Goal: Find specific page/section: Find specific page/section

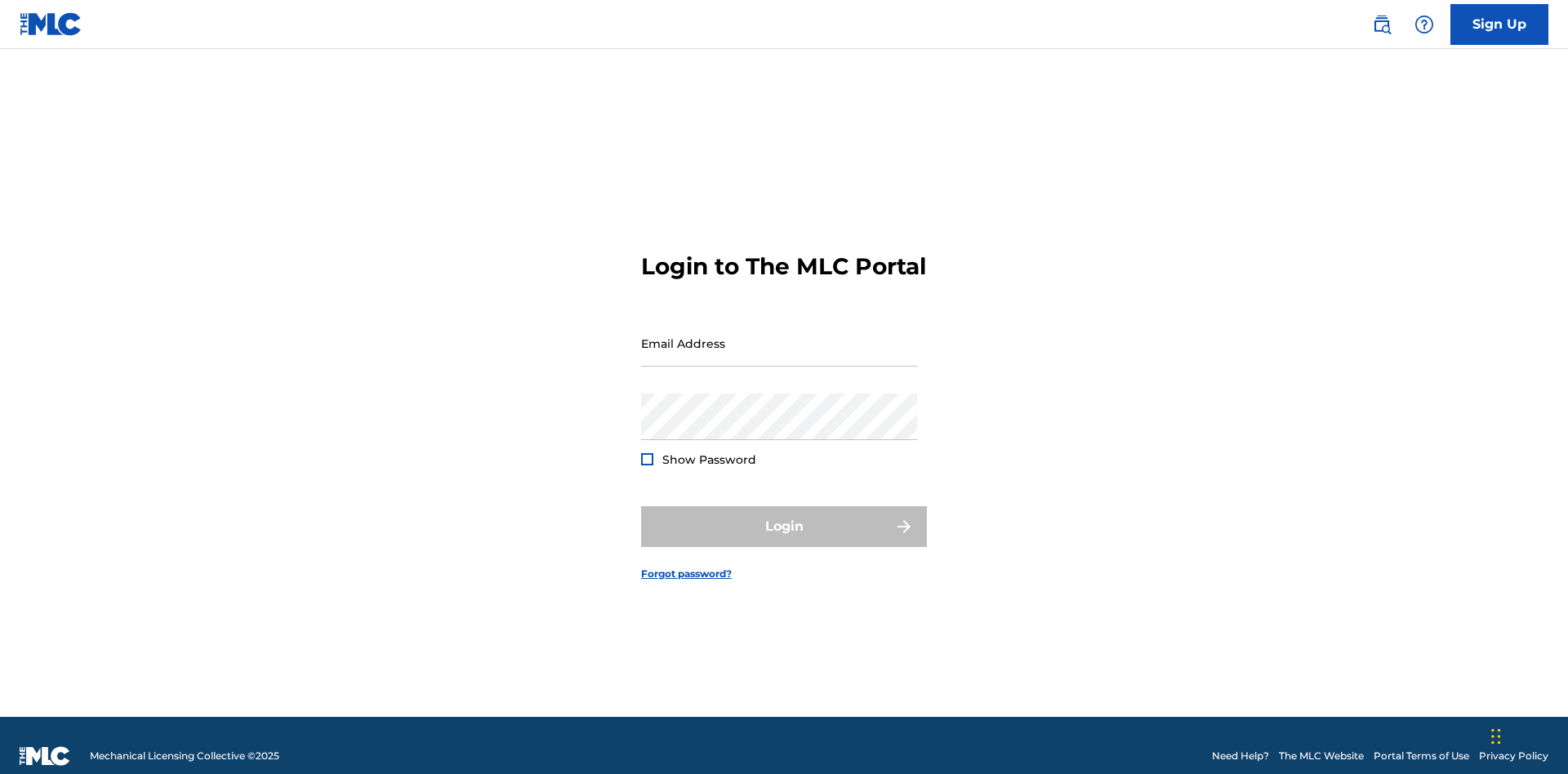
scroll to position [21, 0]
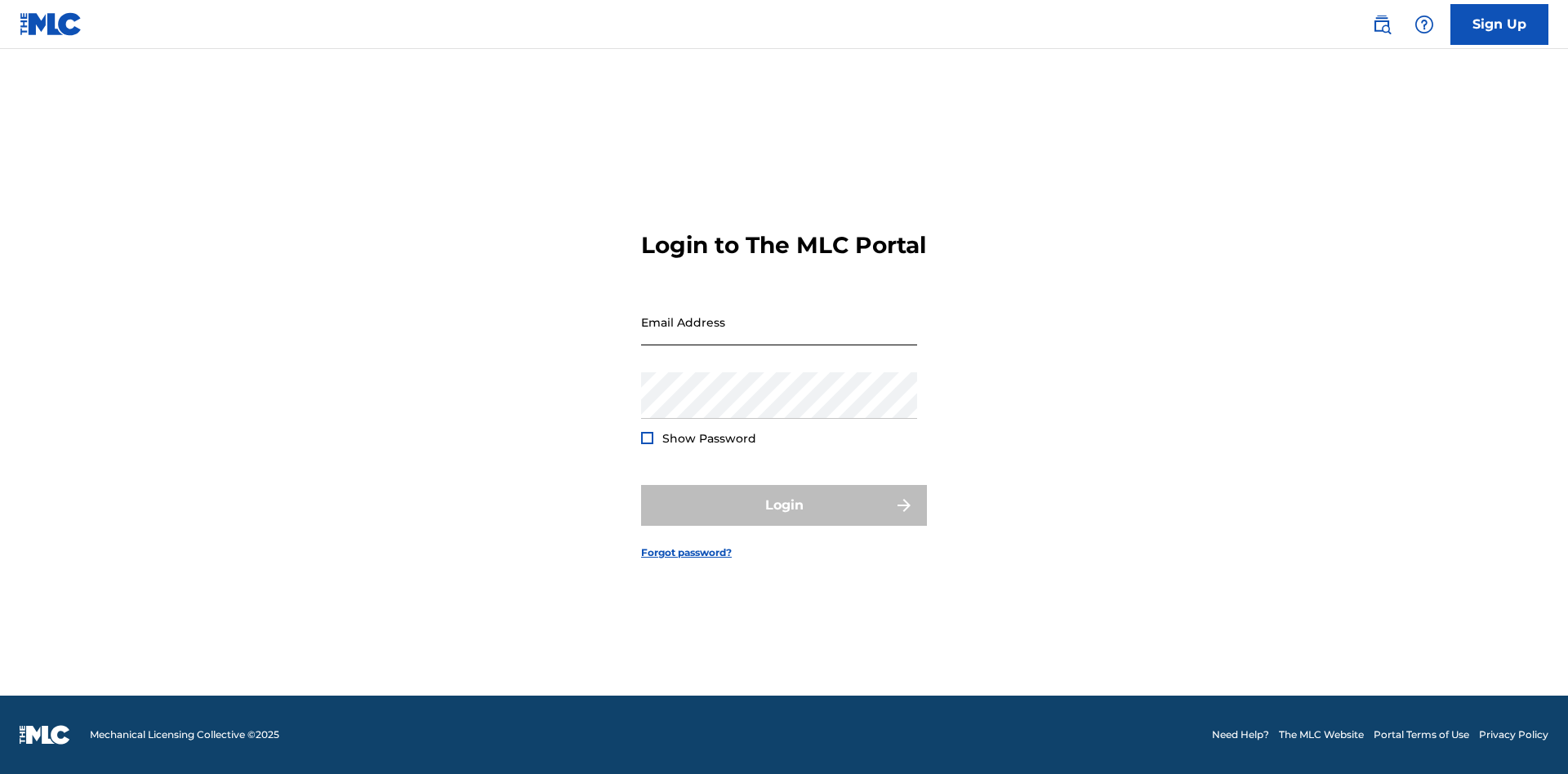
click at [779, 335] on input "Email Address" at bounding box center [779, 322] width 276 height 46
type input "[PERSON_NAME][EMAIL_ADDRESS][PERSON_NAME][DOMAIN_NAME]"
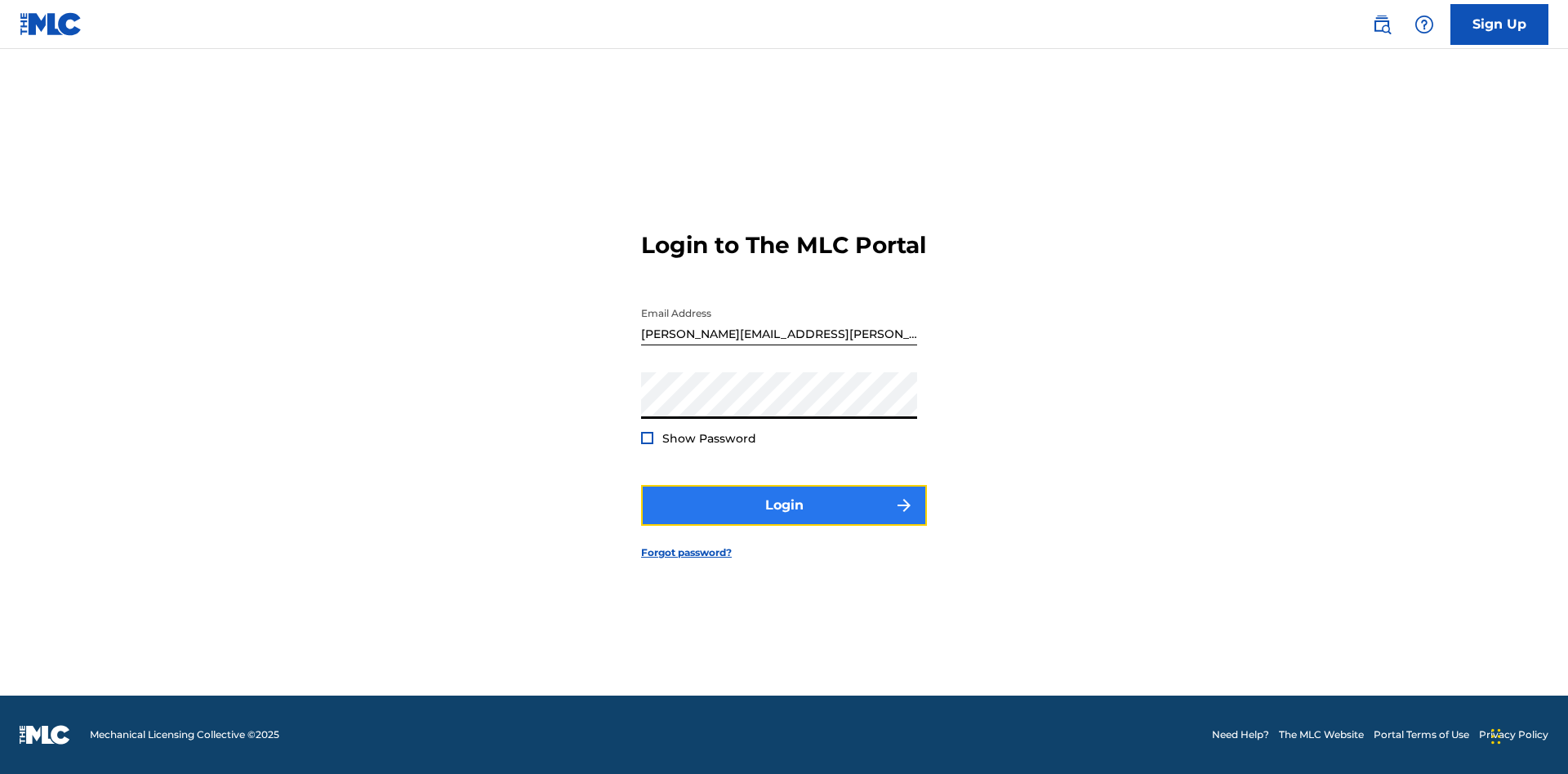
click at [784, 519] on button "Login" at bounding box center [784, 505] width 286 height 41
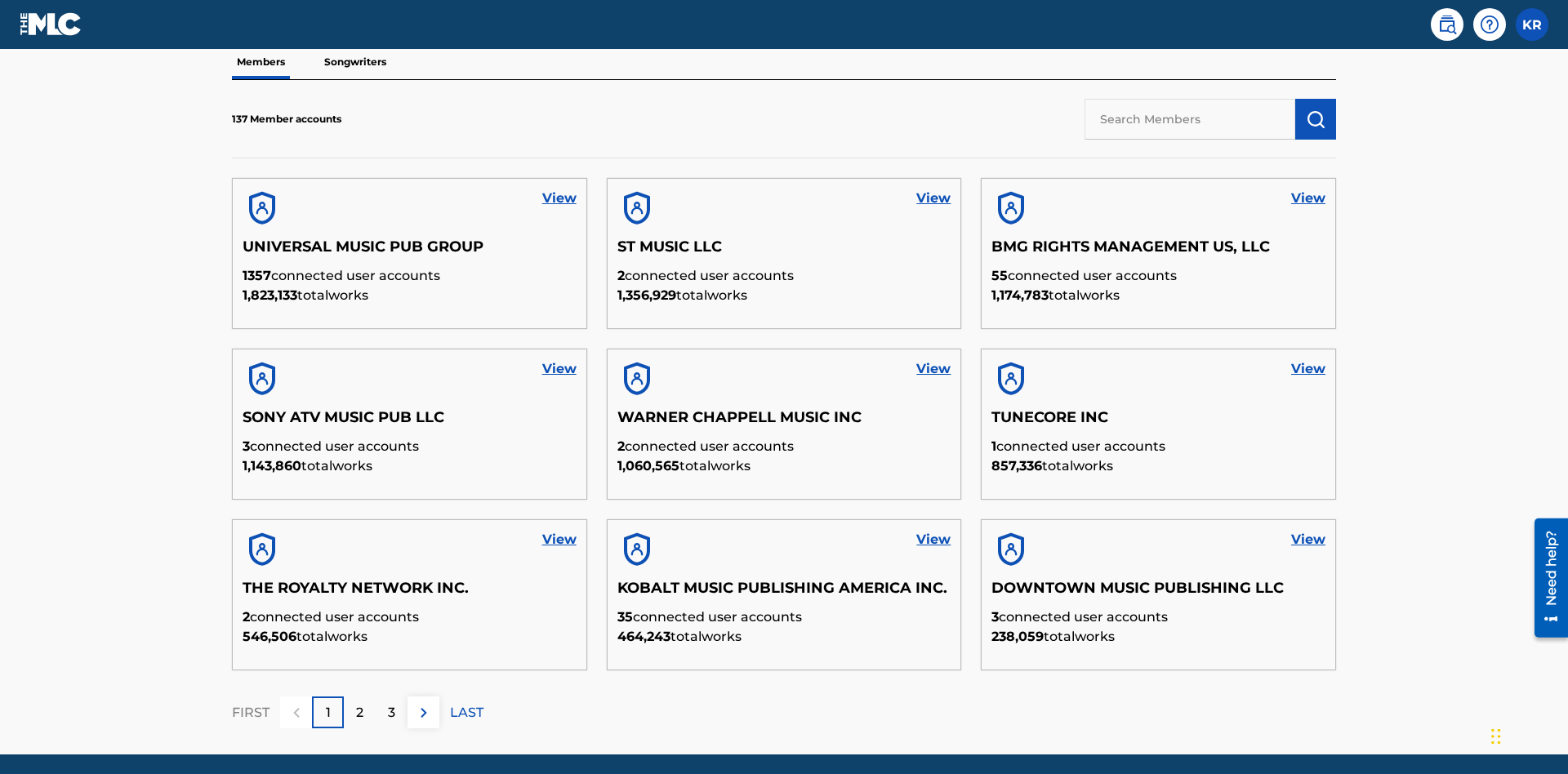
click at [1189, 118] on input "text" at bounding box center [1189, 120] width 210 height 41
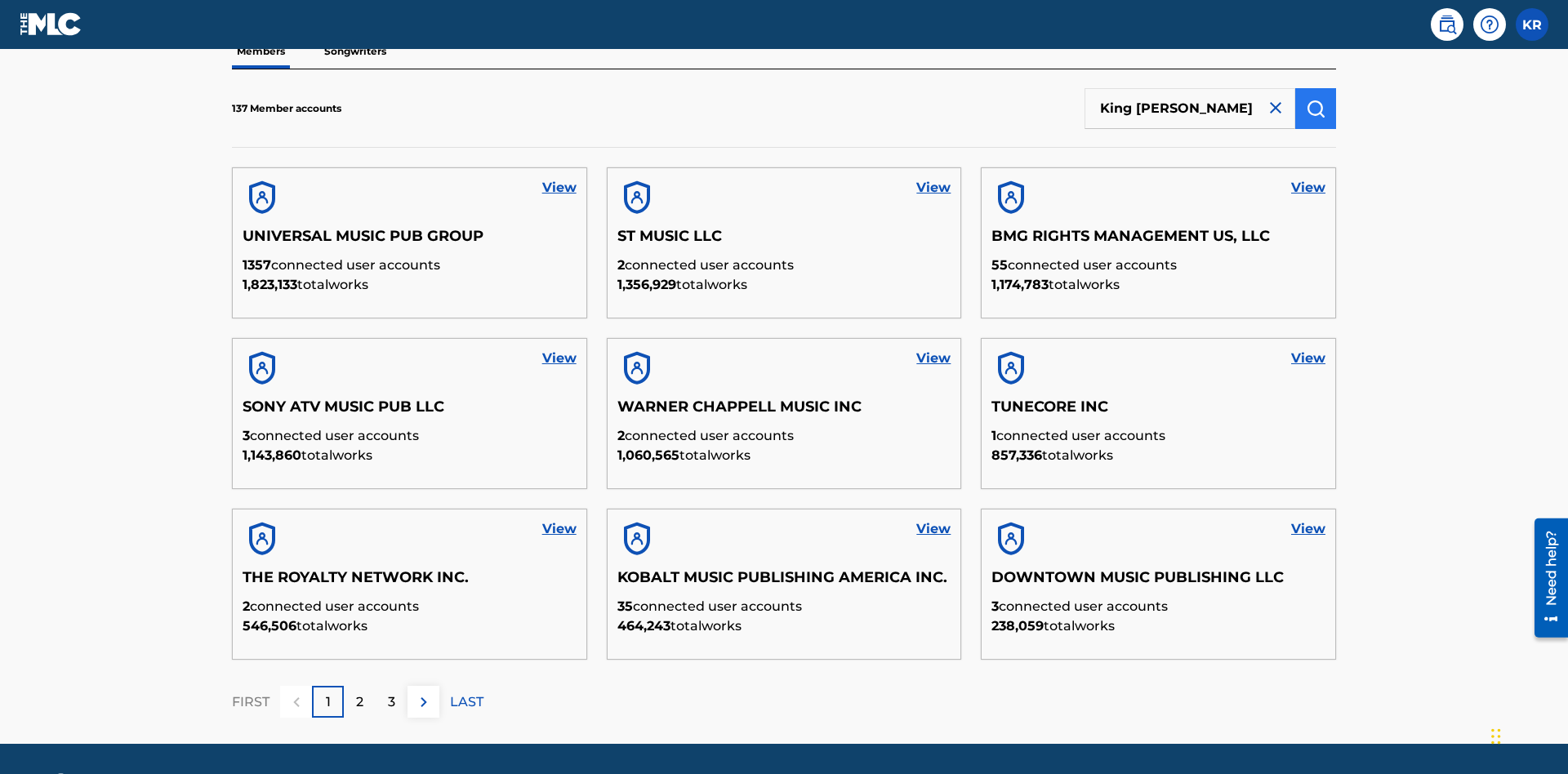
type input "King [PERSON_NAME]"
click at [1315, 108] on img "submit" at bounding box center [1315, 109] width 20 height 20
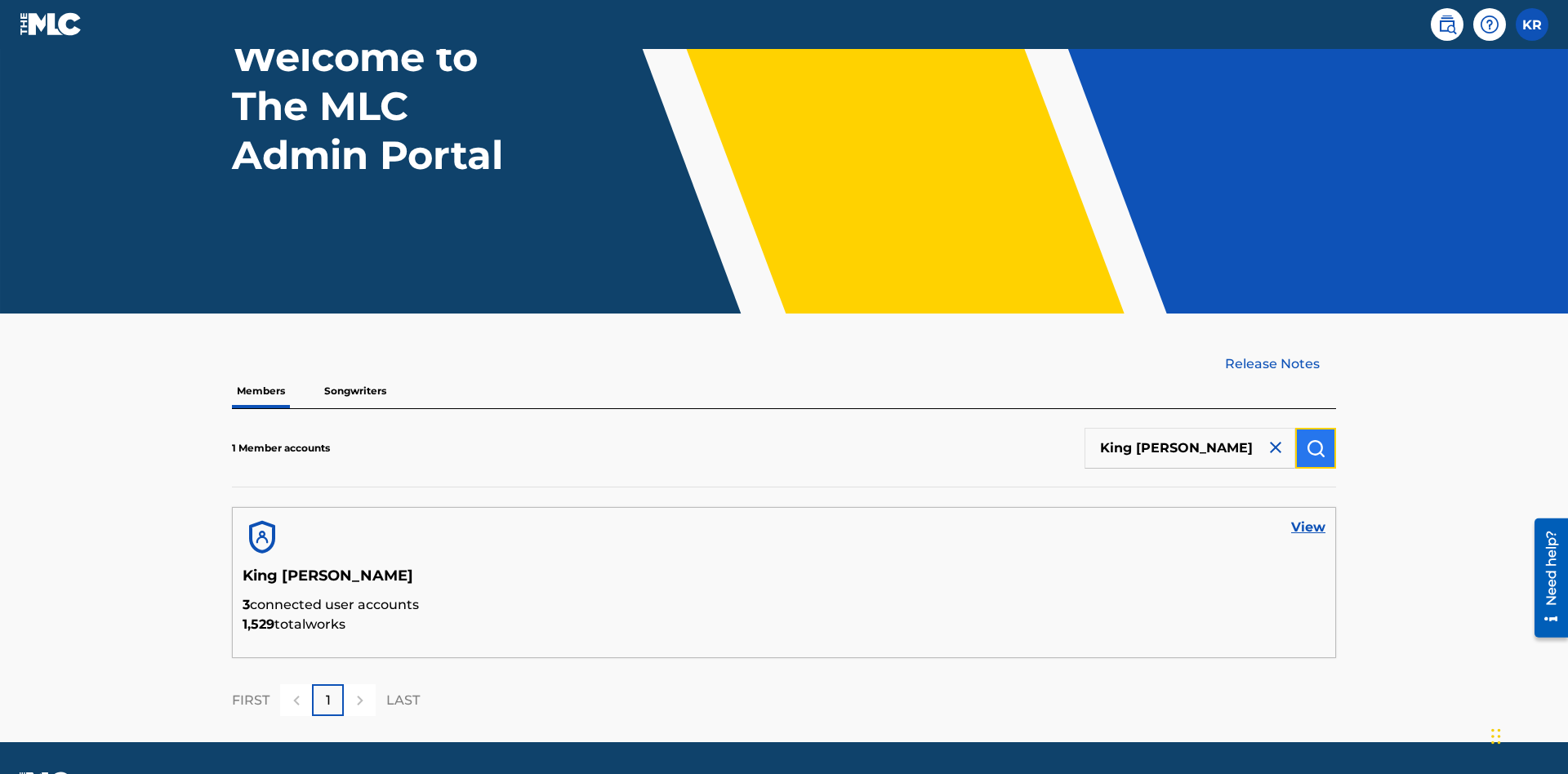
scroll to position [182, 0]
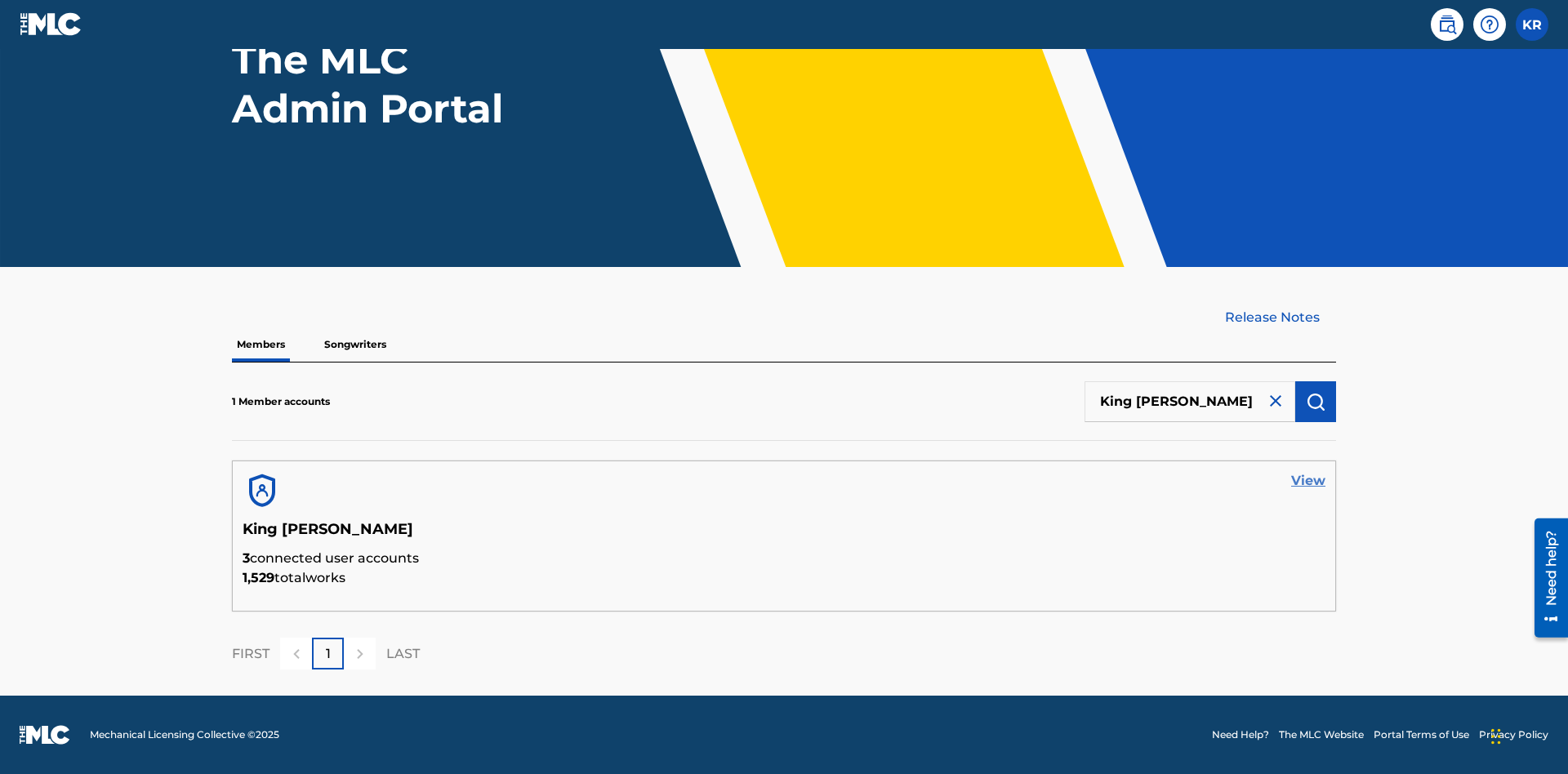
click at [1308, 481] on link "View" at bounding box center [1308, 481] width 34 height 20
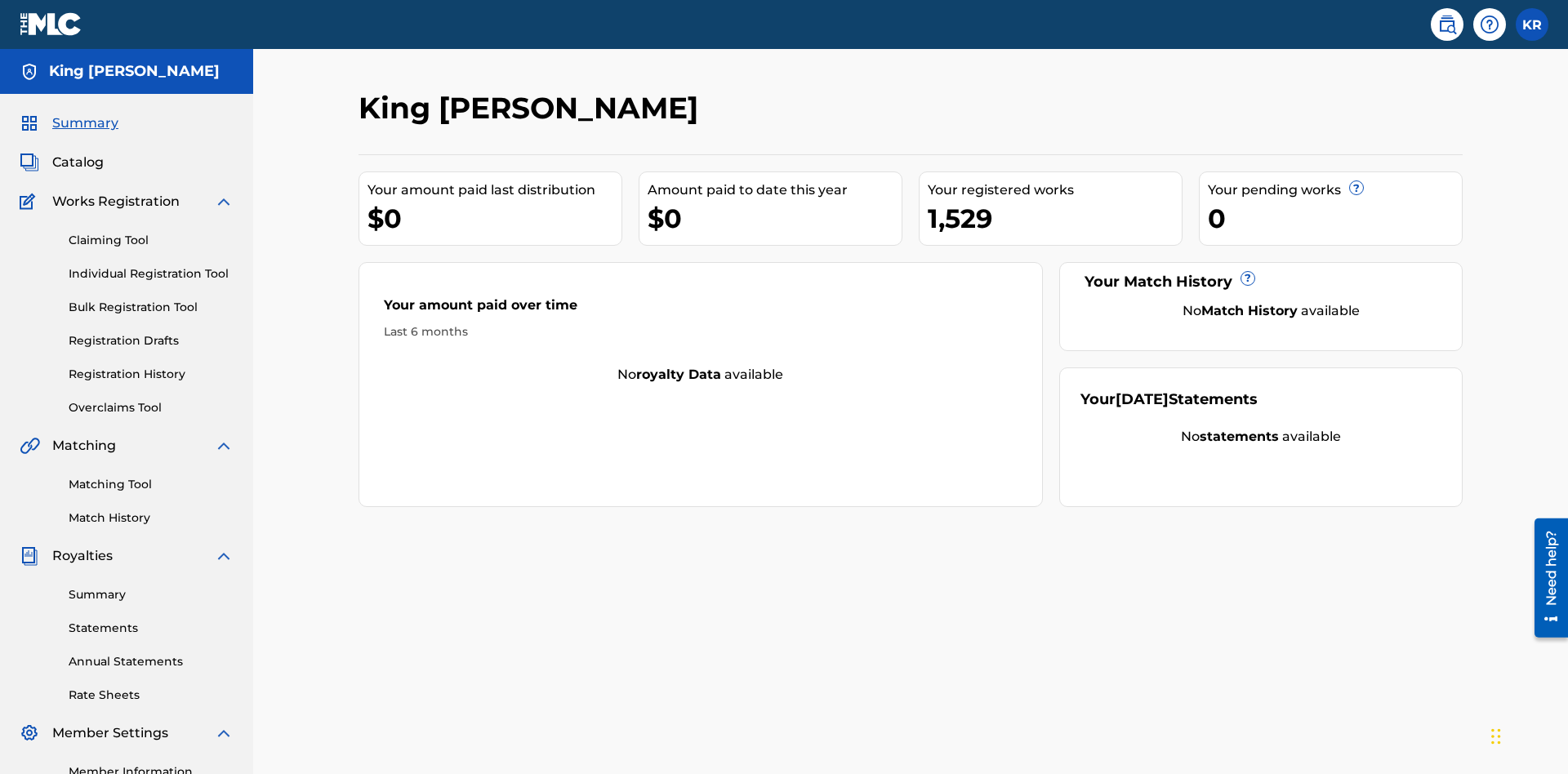
scroll to position [55, 0]
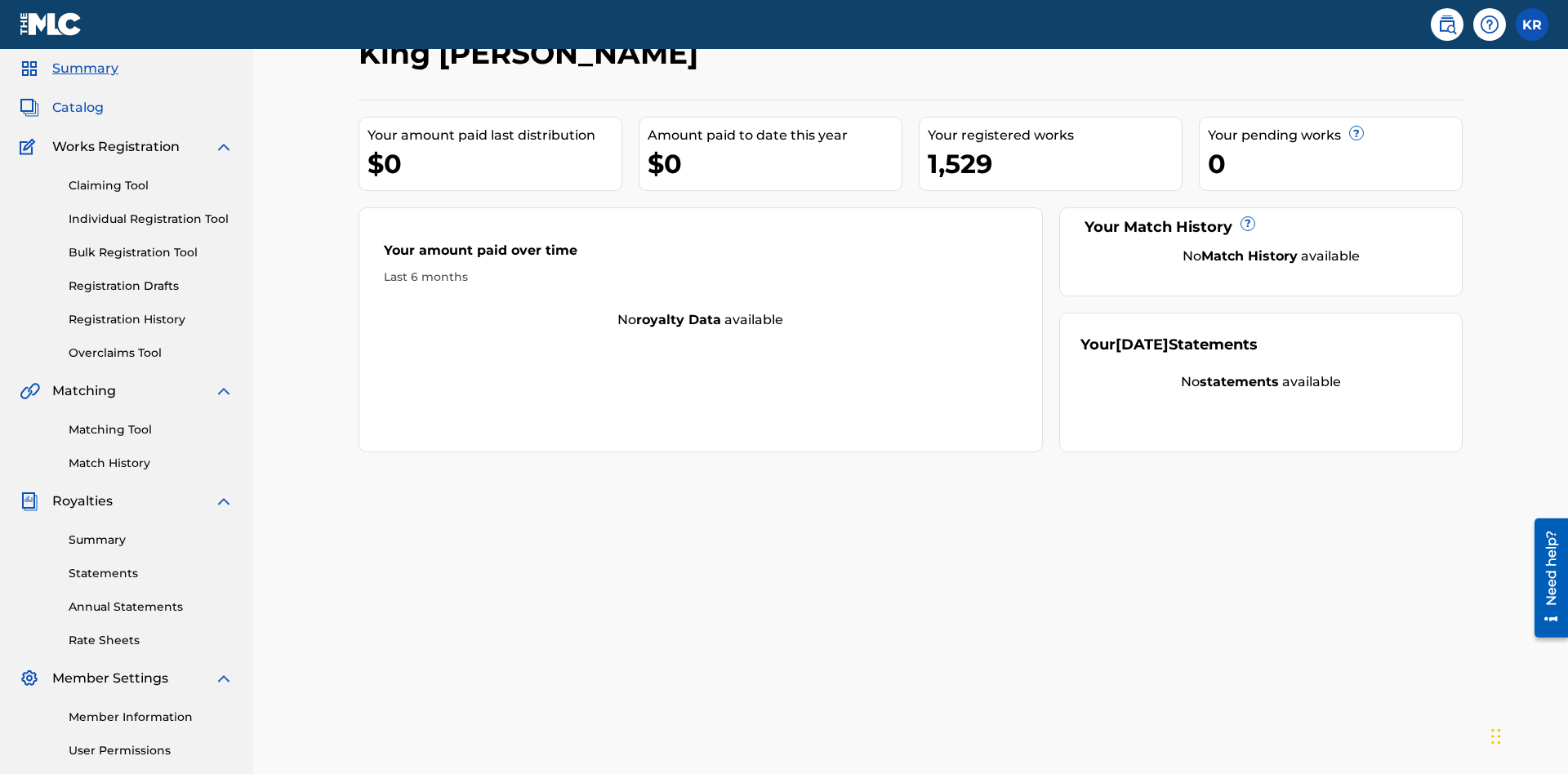
click at [78, 108] on span "Catalog" at bounding box center [78, 108] width 51 height 20
